Goal: Check status: Check status

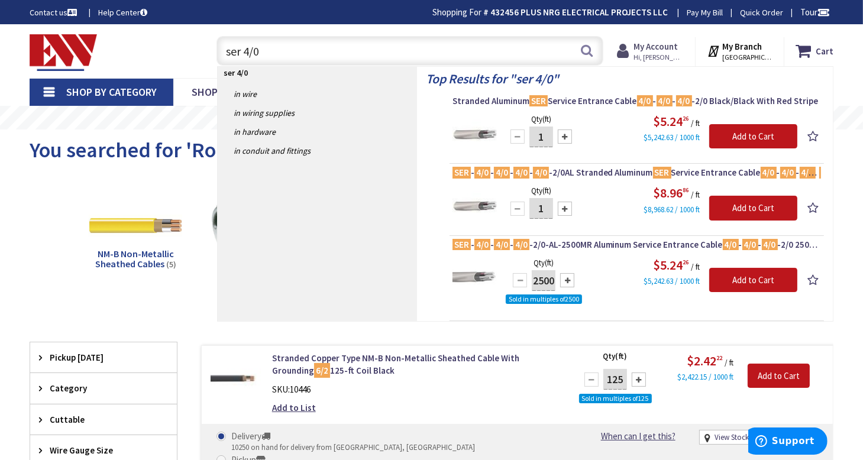
click at [669, 48] on strong "My Account" at bounding box center [655, 46] width 44 height 11
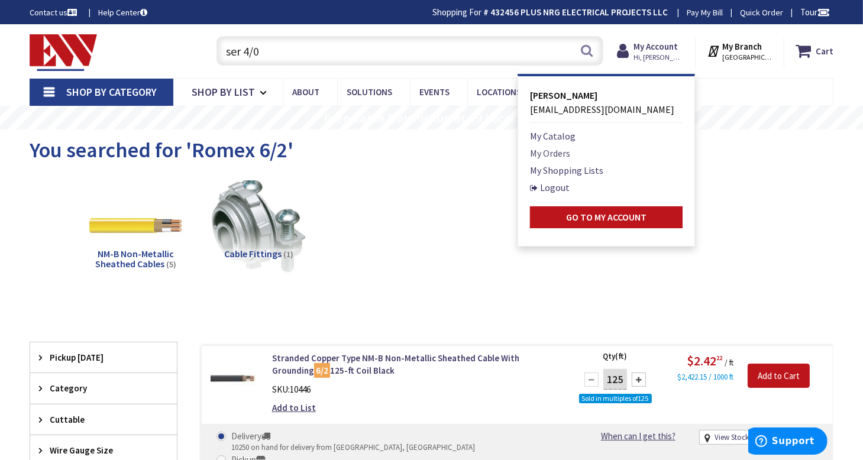
click at [565, 153] on link "My Orders" at bounding box center [550, 153] width 40 height 14
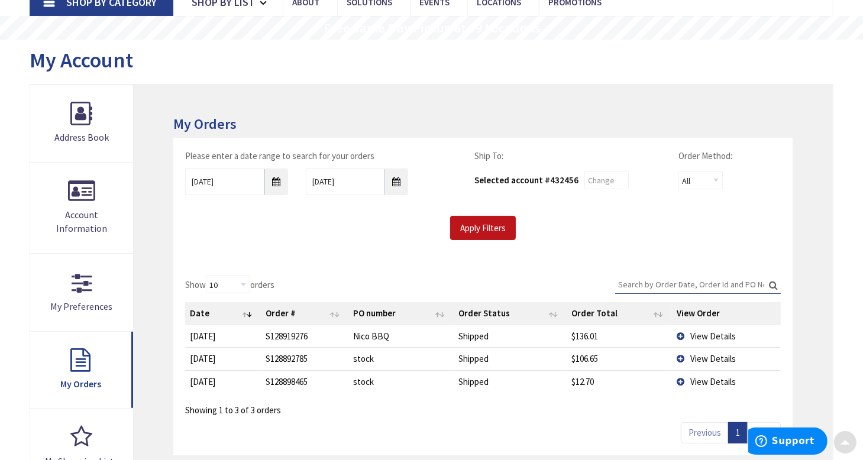
scroll to position [177, 0]
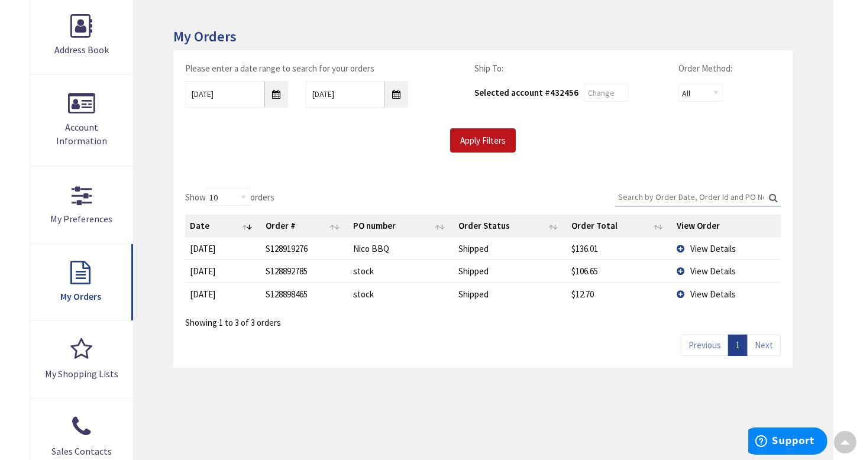
click at [705, 245] on span "View Details" at bounding box center [713, 248] width 46 height 11
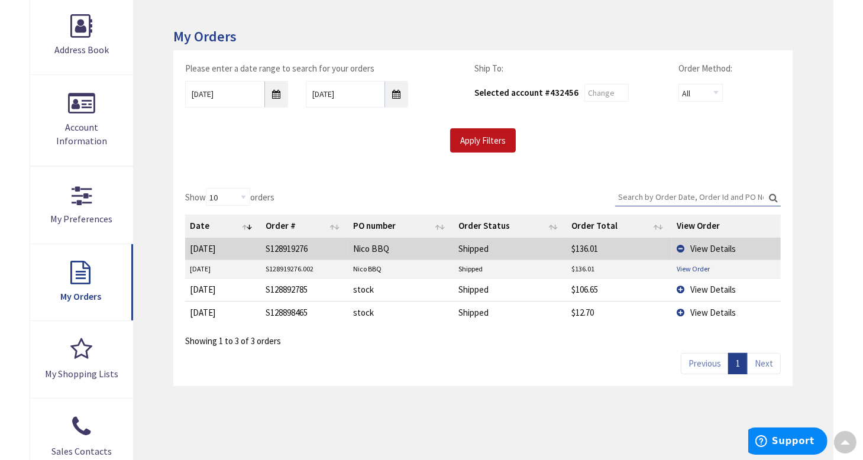
type input "[STREET_ADDRESS]"
click at [688, 265] on link "View Order" at bounding box center [692, 269] width 33 height 10
click at [693, 289] on span "View Details" at bounding box center [713, 289] width 46 height 11
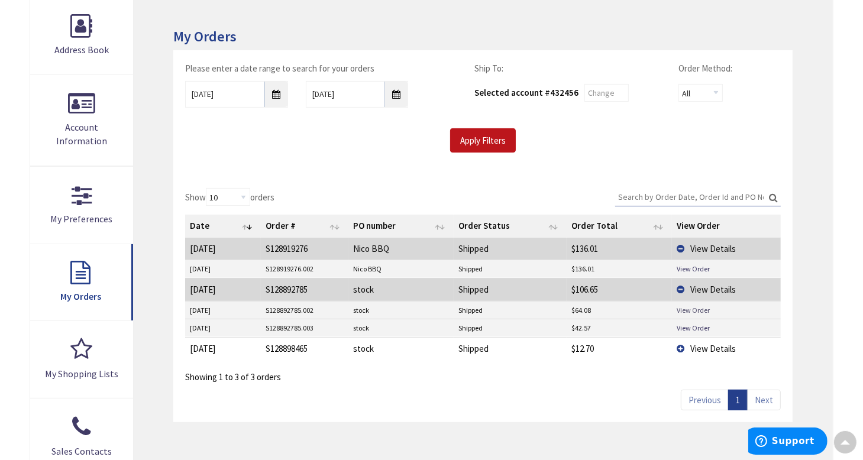
click at [691, 308] on link "View Order" at bounding box center [692, 310] width 33 height 10
click at [695, 325] on link "View Order" at bounding box center [692, 328] width 33 height 10
click at [698, 349] on span "View Details" at bounding box center [713, 348] width 46 height 11
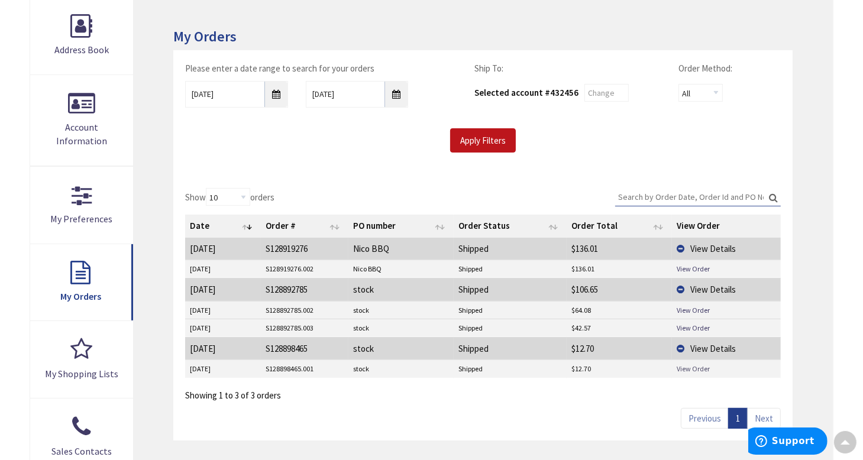
click at [688, 367] on link "View Order" at bounding box center [692, 369] width 33 height 10
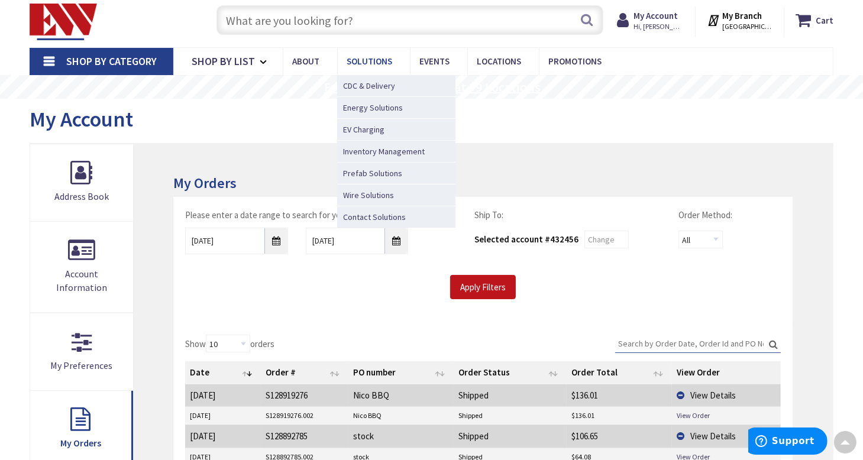
scroll to position [0, 0]
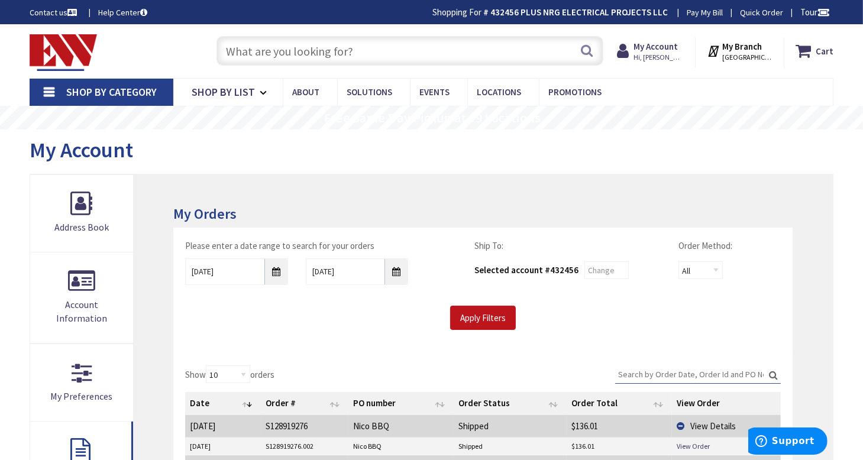
click at [304, 50] on input "text" at bounding box center [409, 51] width 387 height 30
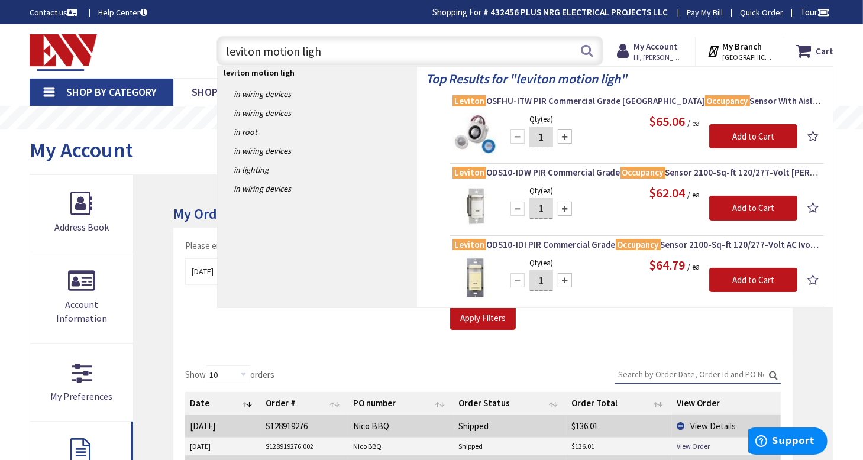
type input "leviton motion light"
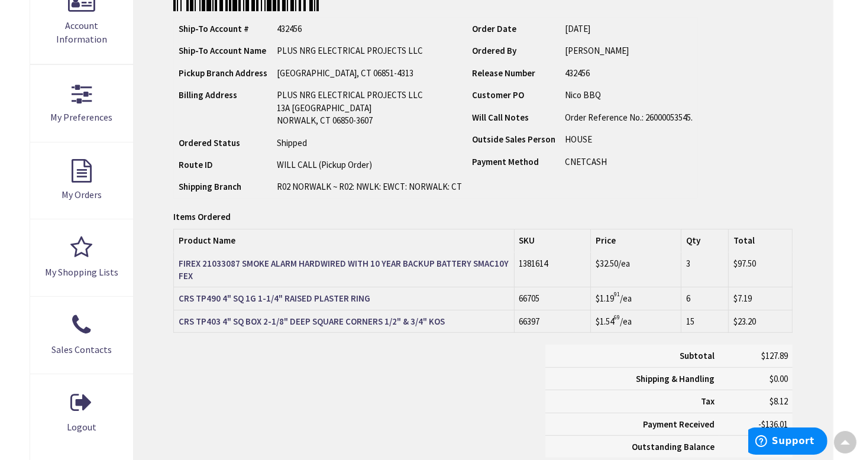
scroll to position [296, 0]
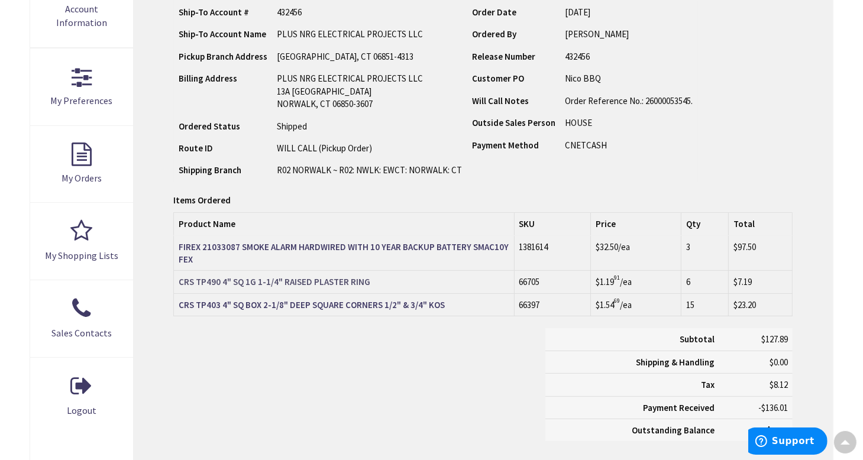
click at [330, 278] on strong "CRS TP490 4" SQ 1G 1-1/4" RAISED PLASTER RING" at bounding box center [275, 281] width 192 height 11
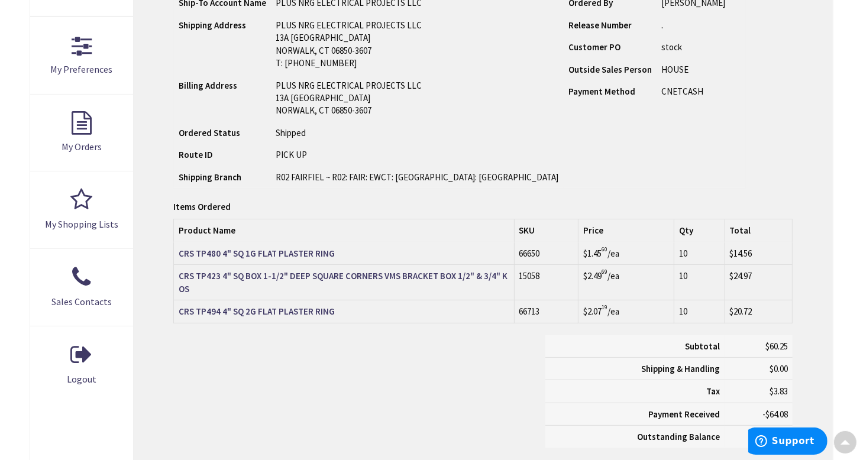
scroll to position [355, 0]
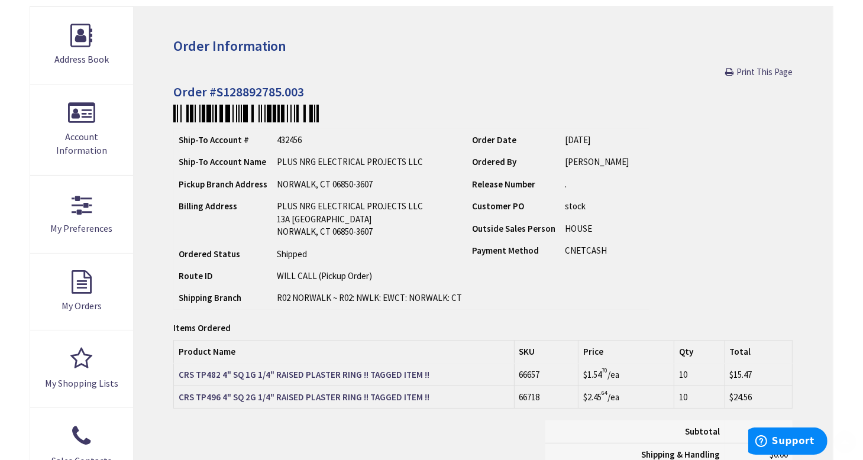
scroll to position [177, 0]
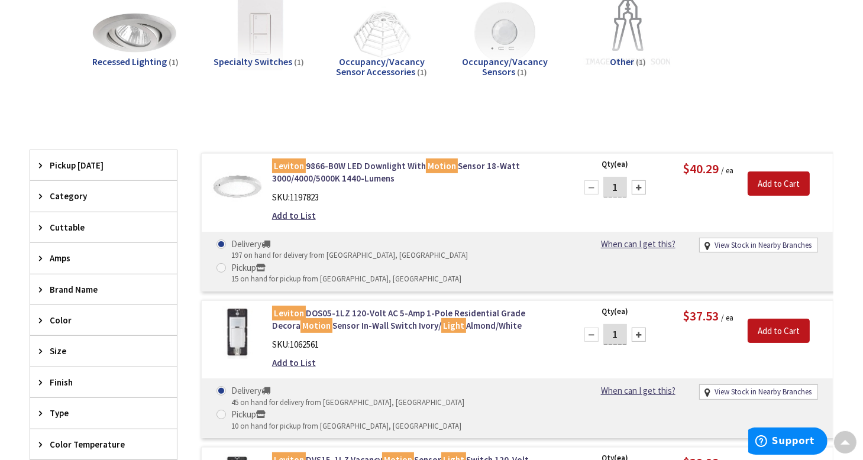
scroll to position [59, 0]
